Goal: Check status: Check status

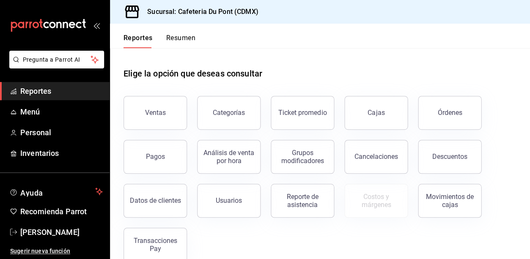
click at [345, 99] on div "Cajas" at bounding box center [371, 108] width 74 height 44
click at [65, 231] on span "[PERSON_NAME]" at bounding box center [61, 232] width 82 height 11
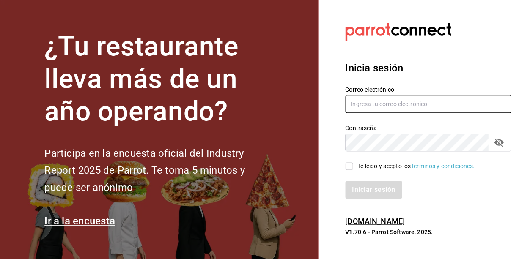
type input "[EMAIL_ADDRESS][DOMAIN_NAME]"
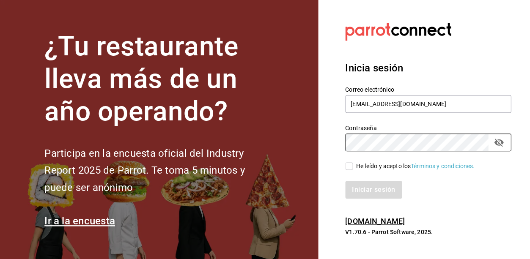
click at [351, 167] on input "He leído y acepto los Términos y condiciones." at bounding box center [349, 166] width 8 height 8
checkbox input "true"
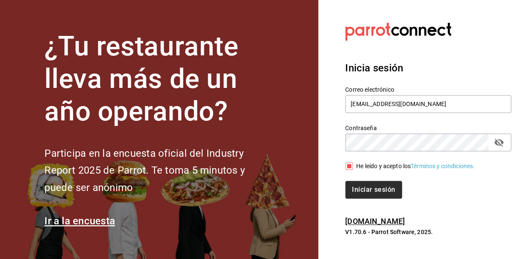
click at [372, 195] on button "Iniciar sesión" at bounding box center [373, 190] width 57 height 18
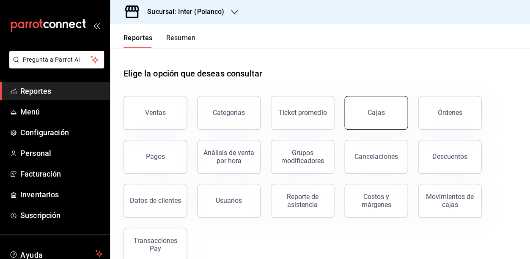
click at [373, 122] on link "Cajas" at bounding box center [375, 113] width 63 height 34
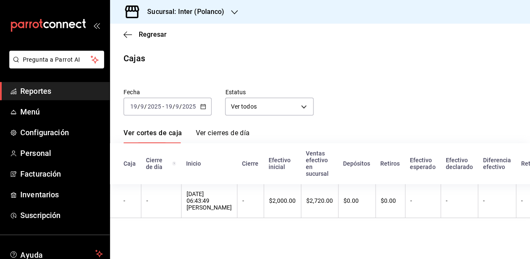
click at [192, 101] on div "2025-09-19 19 / 9 / 2025 - 2025-09-19 19 / 9 / 2025" at bounding box center [167, 107] width 88 height 18
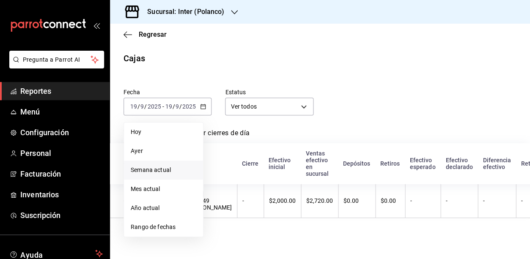
click at [185, 173] on span "Semana actual" at bounding box center [164, 170] width 66 height 9
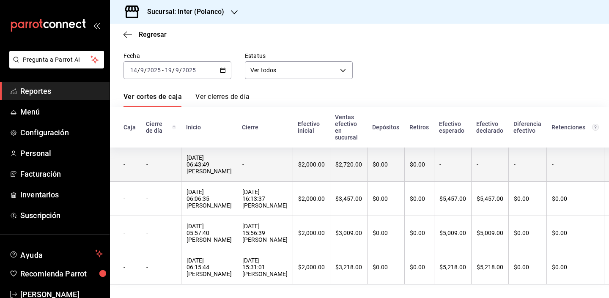
click at [362, 161] on div "$2,720.00" at bounding box center [348, 164] width 27 height 7
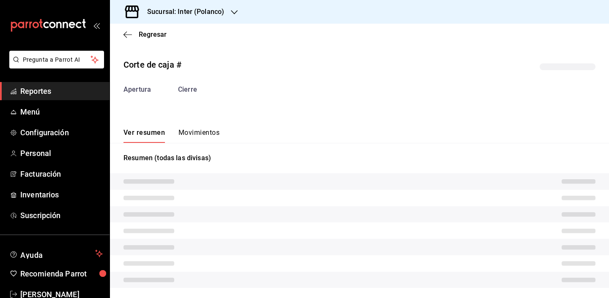
scroll to position [0, 0]
click at [148, 36] on span "Regresar" at bounding box center [153, 34] width 28 height 8
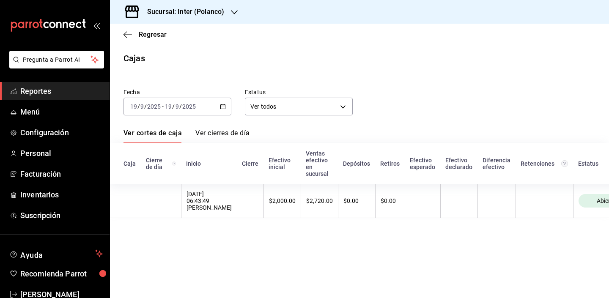
click at [347, 74] on main "Regresar Cajas Fecha 2025-09-19 19 / 9 / 2025 - 2025-09-19 19 / 9 / 2025 Estatu…" at bounding box center [359, 161] width 499 height 274
